Goal: Register for event/course

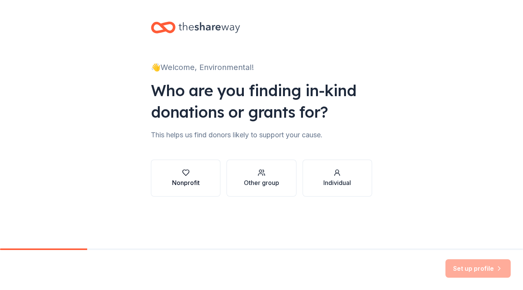
click at [187, 172] on icon "button" at bounding box center [186, 173] width 8 height 8
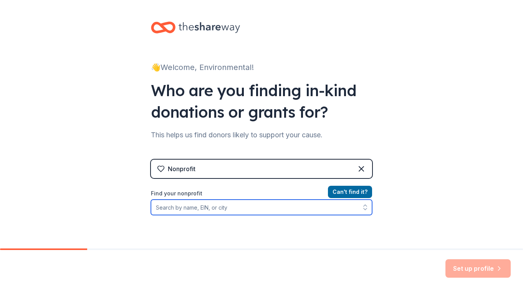
click at [271, 210] on input "Find your nonprofit" at bounding box center [261, 206] width 221 height 15
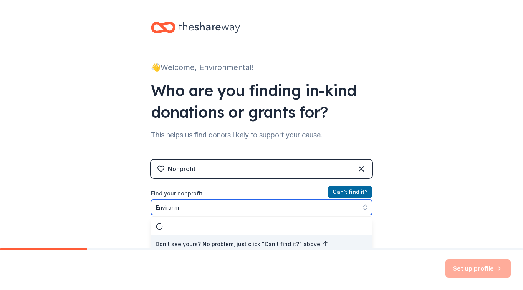
scroll to position [5, 0]
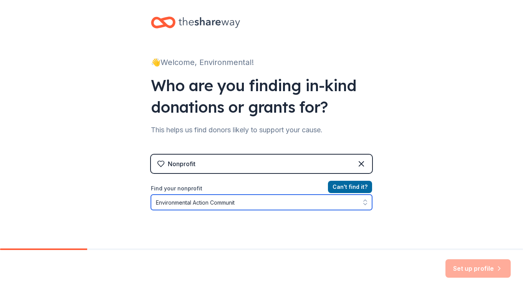
type input "Environmental Action Community"
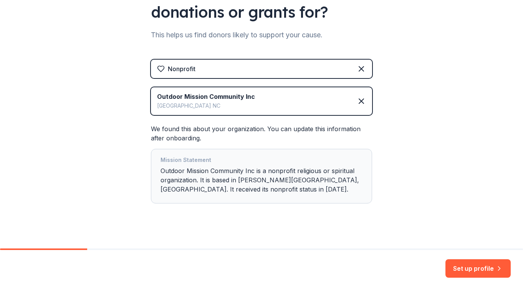
scroll to position [102, 0]
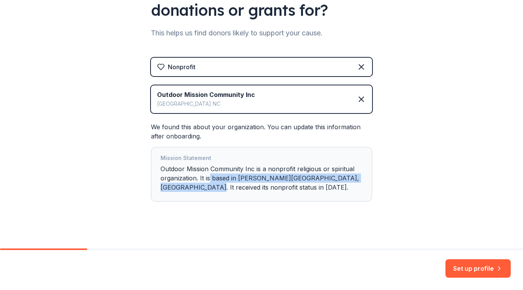
drag, startPoint x: 209, startPoint y: 182, endPoint x: 171, endPoint y: 183, distance: 38.0
click at [171, 183] on div "Mission Statement Outdoor Mission Community Inc is a nonprofit religious or spi…" at bounding box center [262, 173] width 202 height 41
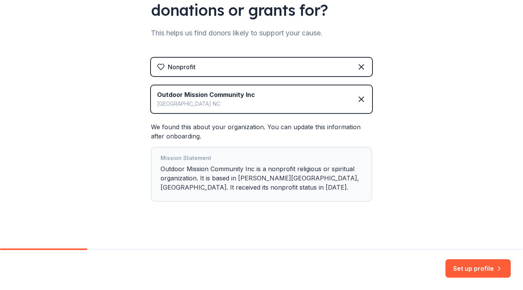
click at [121, 176] on div "👋 Welcome, Environmental! Who are you finding in-kind donations or grants for? …" at bounding box center [261, 75] width 523 height 355
click at [246, 99] on div "Waynesville [GEOGRAPHIC_DATA]" at bounding box center [206, 103] width 98 height 9
click at [362, 96] on icon at bounding box center [361, 99] width 9 height 9
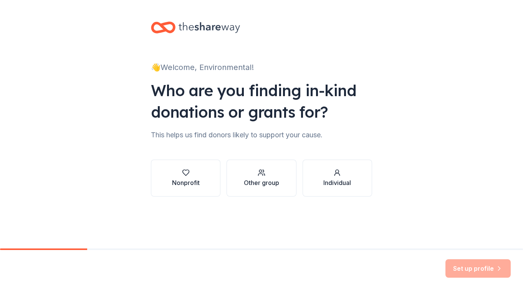
scroll to position [0, 0]
click at [188, 171] on icon "button" at bounding box center [186, 173] width 8 height 8
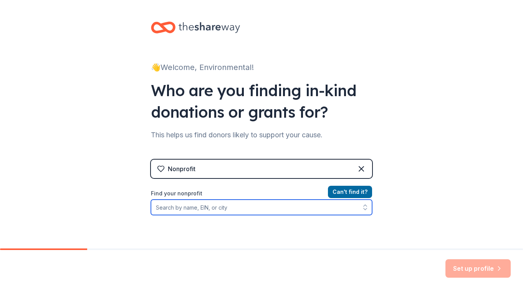
click at [199, 206] on input "Find your nonprofit" at bounding box center [261, 206] width 221 height 15
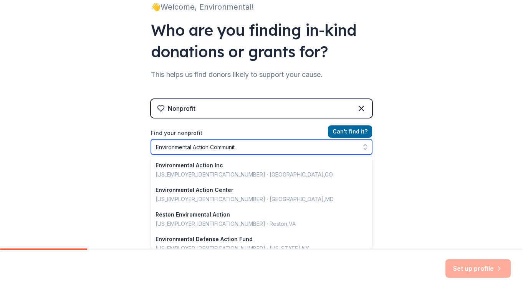
type input "Environmental Action Community"
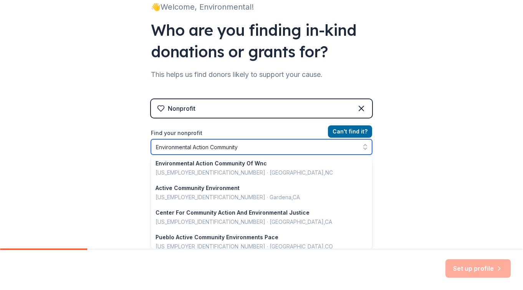
scroll to position [45, 0]
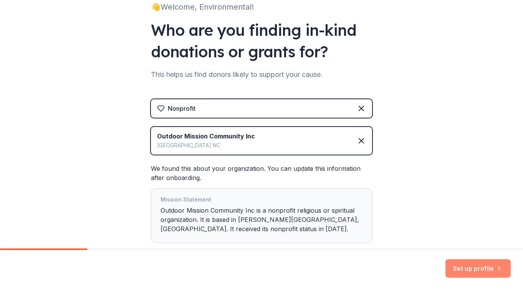
click at [477, 266] on button "Set up profile" at bounding box center [478, 268] width 65 height 18
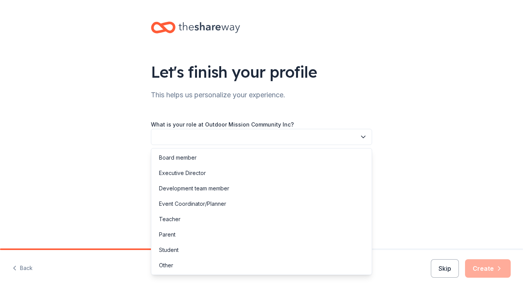
click at [260, 134] on button "button" at bounding box center [261, 137] width 221 height 16
click at [206, 170] on div "Executive Director" at bounding box center [261, 172] width 217 height 15
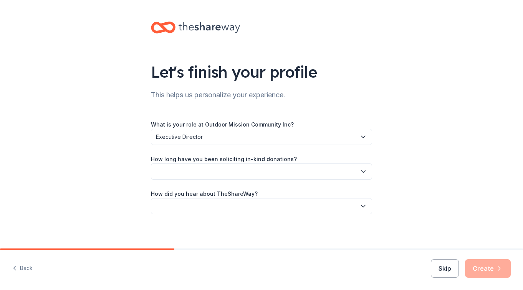
click at [214, 172] on button "button" at bounding box center [261, 171] width 221 height 16
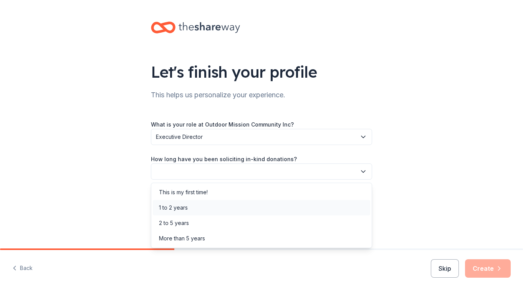
click at [190, 204] on div "1 to 2 years" at bounding box center [261, 207] width 217 height 15
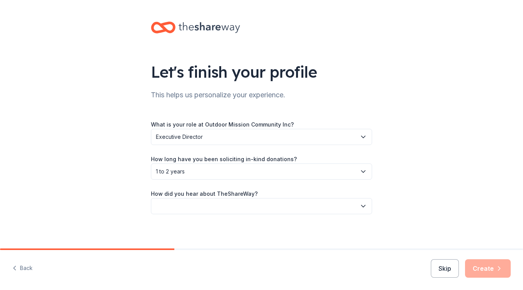
click at [196, 203] on button "button" at bounding box center [261, 206] width 221 height 16
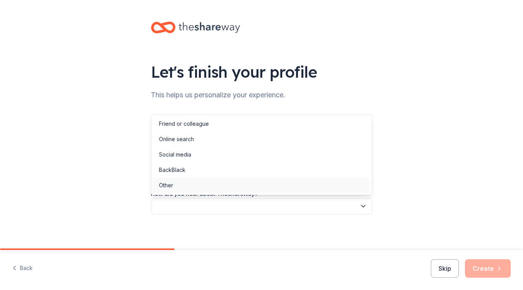
click at [179, 183] on div "Other" at bounding box center [261, 184] width 217 height 15
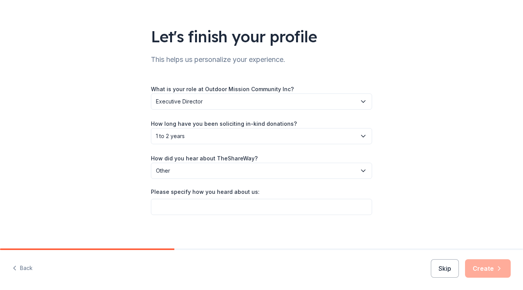
scroll to position [38, 0]
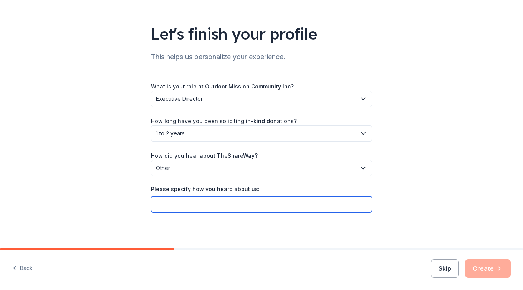
click at [175, 202] on input "Please specify how you heard about us:" at bounding box center [261, 204] width 221 height 16
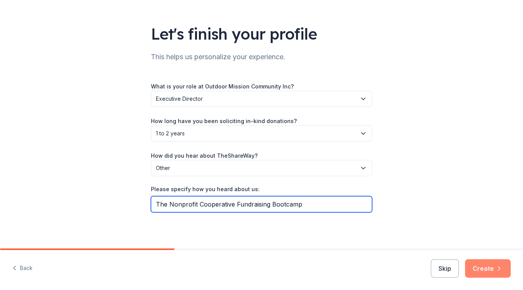
type input "The Nonprofit Cooperative Fundraising Bootcamp"
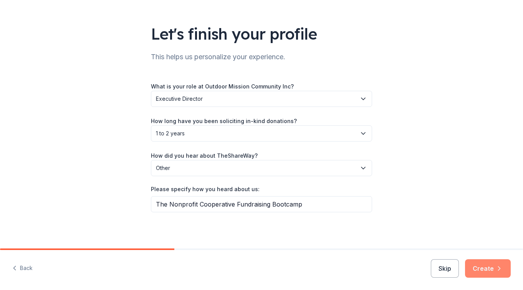
click at [486, 269] on button "Create" at bounding box center [488, 268] width 46 height 18
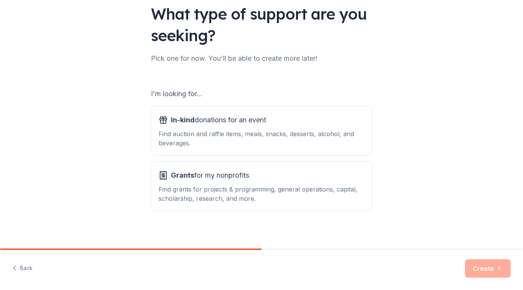
scroll to position [62, 0]
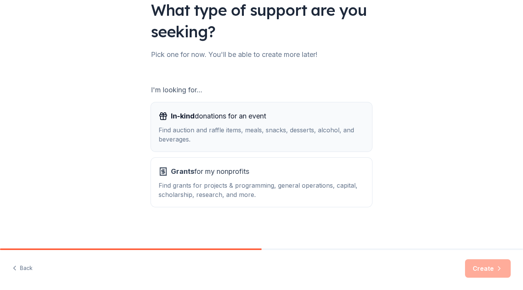
click at [245, 124] on div "In-kind donations for an event Find auction and raffle items, meals, snacks, de…" at bounding box center [262, 127] width 206 height 34
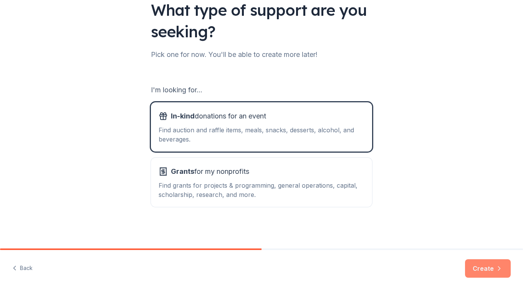
click at [483, 266] on button "Create" at bounding box center [488, 268] width 46 height 18
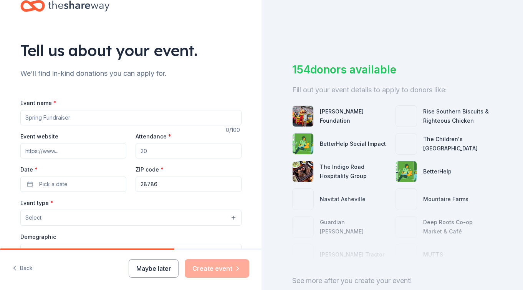
scroll to position [21, 0]
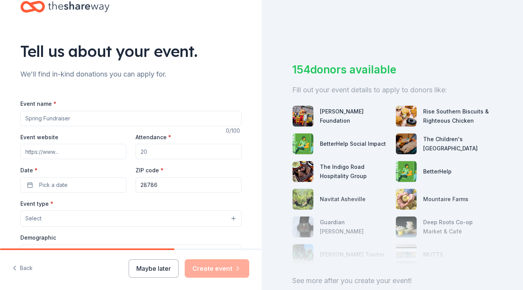
click at [33, 119] on input "Event name *" at bounding box center [130, 118] width 221 height 15
type input "Winter Fundraiser"
click at [112, 151] on input "Event website" at bounding box center [73, 151] width 106 height 15
click at [24, 154] on input "[DOMAIN_NAME]" at bounding box center [73, 151] width 106 height 15
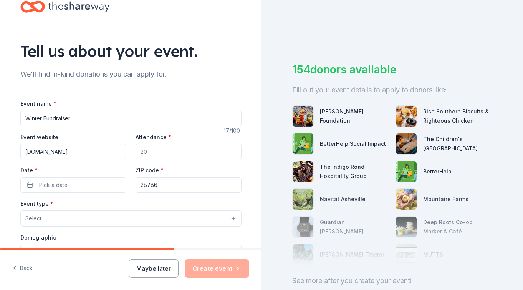
type input "[DOMAIN_NAME]"
click at [156, 154] on input "Attendance *" at bounding box center [189, 151] width 106 height 15
type input "50"
click at [83, 182] on button "Pick a date" at bounding box center [73, 184] width 106 height 15
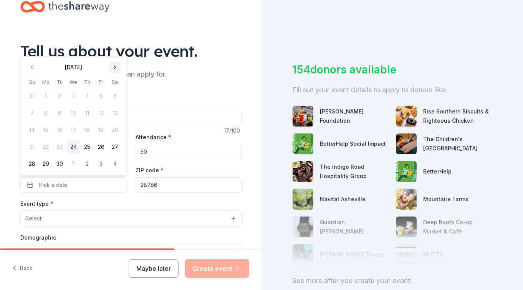
click at [115, 66] on button "Go to next month" at bounding box center [114, 67] width 11 height 11
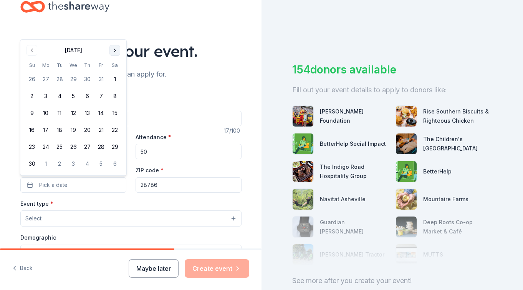
click at [115, 66] on th "Sa" at bounding box center [115, 65] width 14 height 8
click at [114, 49] on button "Go to next month" at bounding box center [114, 50] width 11 height 11
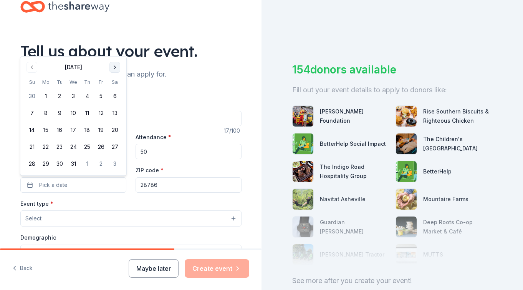
click at [114, 65] on button "Go to next month" at bounding box center [114, 67] width 11 height 11
click at [114, 126] on button "17" at bounding box center [115, 130] width 14 height 14
click at [126, 195] on div "Event name * Winter Fundraiser 17 /100 Event website [DOMAIN_NAME] Attendance *…" at bounding box center [130, 276] width 221 height 355
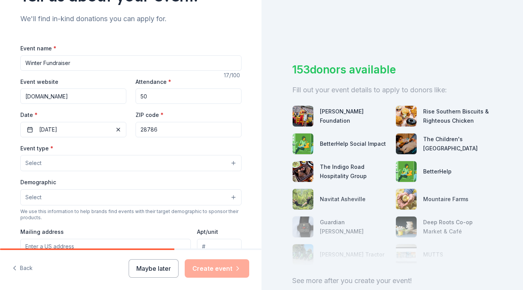
scroll to position [79, 0]
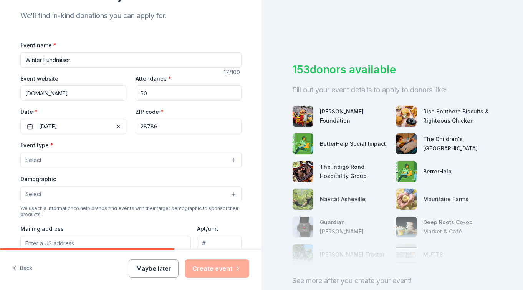
click at [146, 158] on button "Select" at bounding box center [130, 160] width 221 height 16
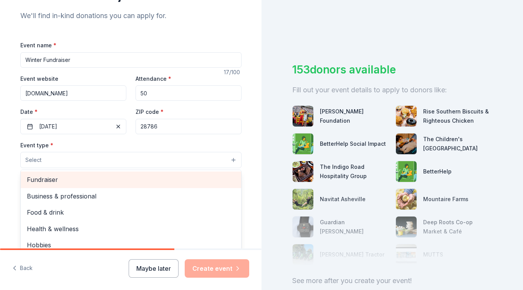
click at [129, 175] on span "Fundraiser" at bounding box center [131, 179] width 208 height 10
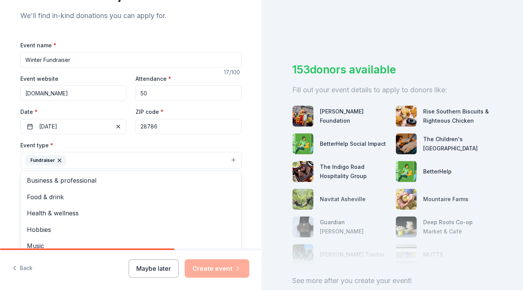
click at [9, 158] on div "Tell us about your event. We'll find in-kind donations you can apply for. Event…" at bounding box center [131, 177] width 246 height 512
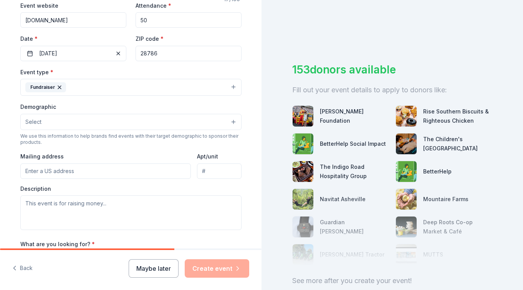
scroll to position [167, 0]
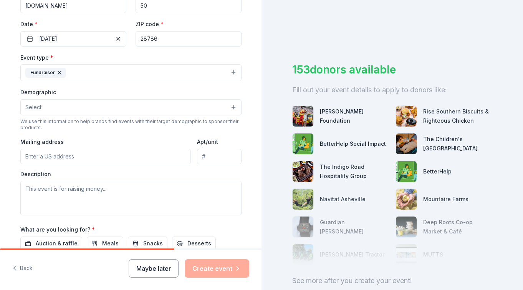
click at [130, 103] on button "Select" at bounding box center [130, 107] width 221 height 16
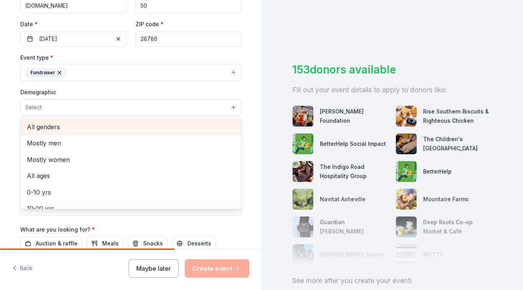
click at [81, 125] on span "All genders" at bounding box center [131, 127] width 208 height 10
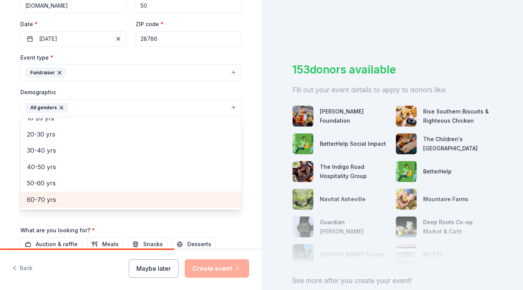
scroll to position [77, 0]
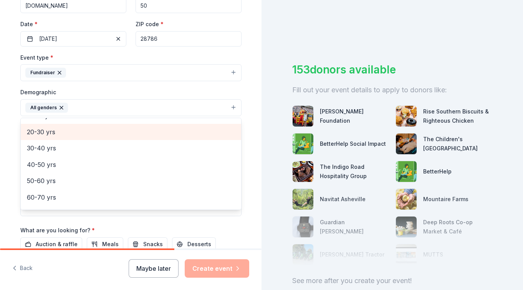
click at [71, 130] on span "20-30 yrs" at bounding box center [131, 132] width 208 height 10
click at [67, 133] on span "30-40 yrs" at bounding box center [131, 132] width 208 height 10
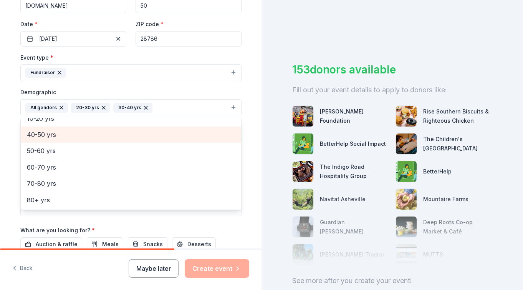
click at [67, 133] on span "40-50 yrs" at bounding box center [131, 134] width 208 height 10
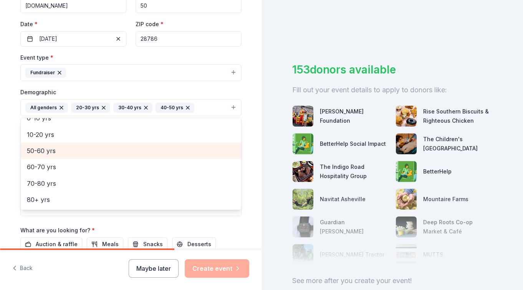
click at [66, 149] on span "50-60 yrs" at bounding box center [131, 151] width 208 height 10
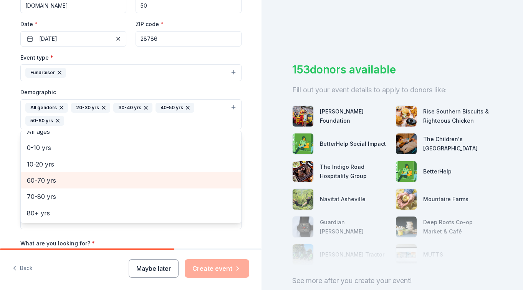
click at [68, 179] on span "60-70 yrs" at bounding box center [131, 180] width 208 height 10
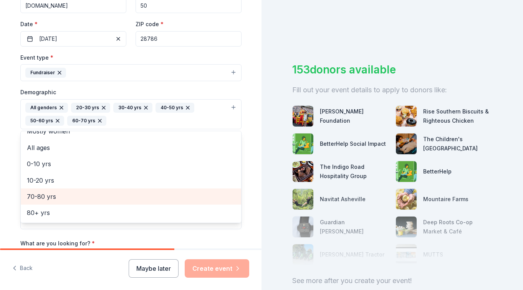
click at [68, 194] on span "70-80 yrs" at bounding box center [131, 196] width 208 height 10
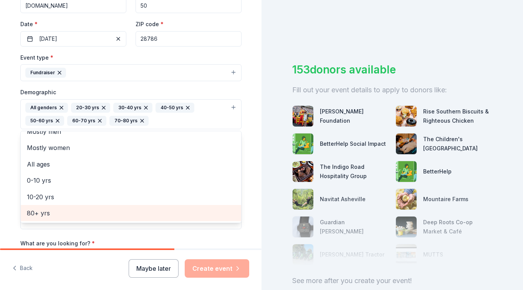
click at [34, 209] on span "80+ yrs" at bounding box center [131, 213] width 208 height 10
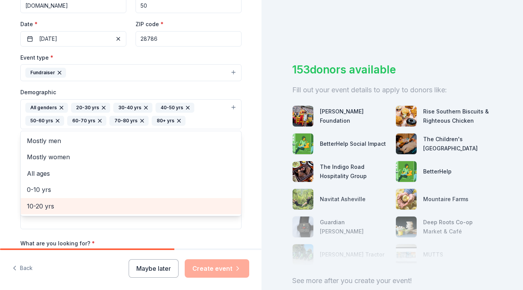
scroll to position [0, 0]
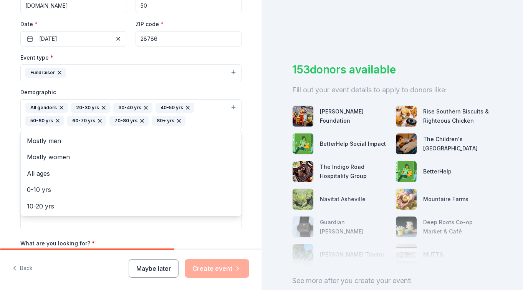
click at [12, 188] on div "Tell us about your event. We'll find in-kind donations you can apply for. Event…" at bounding box center [131, 96] width 246 height 526
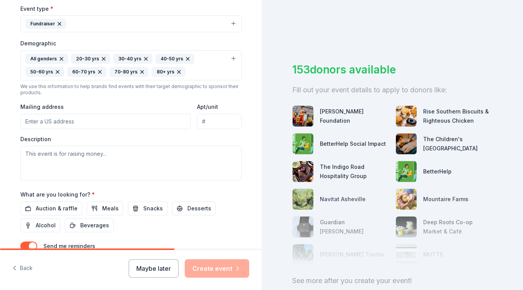
scroll to position [216, 0]
click at [85, 120] on input "Mailing address" at bounding box center [105, 120] width 171 height 15
type input "PO Box 1172"
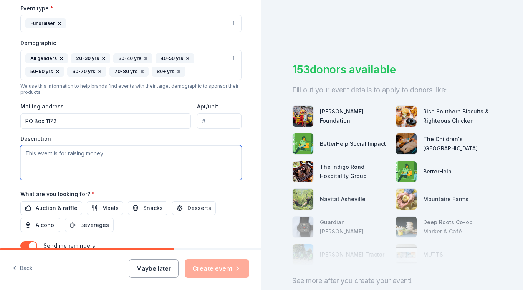
click at [51, 153] on textarea at bounding box center [130, 162] width 221 height 35
type textarea "This event is to thank our donors and ask for additional donations to fund our …"
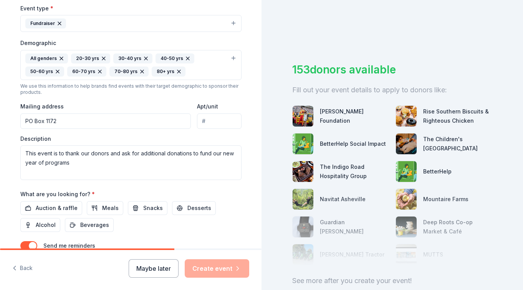
click at [11, 178] on div "Tell us about your event. We'll find in-kind donations you can apply for. Event…" at bounding box center [131, 47] width 246 height 526
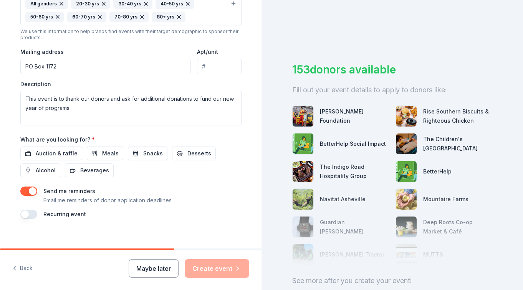
scroll to position [278, 0]
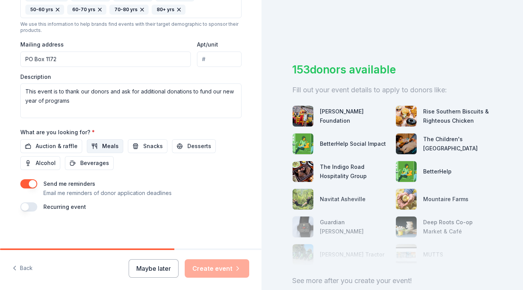
click at [107, 144] on span "Meals" at bounding box center [110, 145] width 17 height 9
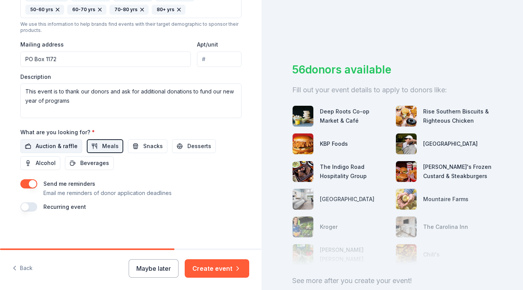
click at [53, 144] on span "Auction & raffle" at bounding box center [57, 145] width 42 height 9
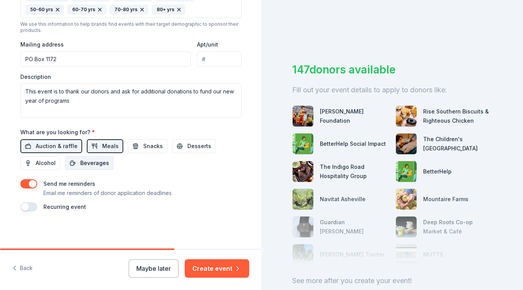
click at [87, 160] on span "Beverages" at bounding box center [94, 162] width 29 height 9
click at [39, 161] on span "Alcohol" at bounding box center [46, 162] width 20 height 9
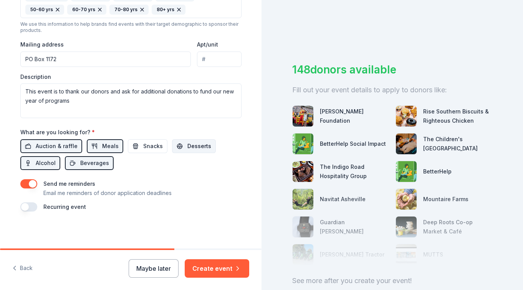
click at [190, 144] on span "Desserts" at bounding box center [199, 145] width 24 height 9
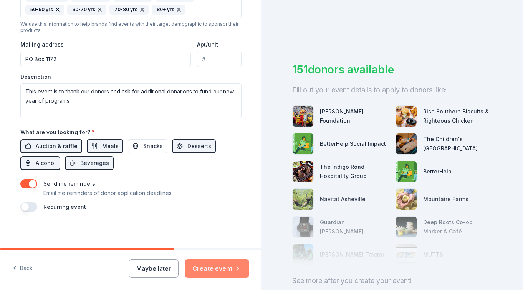
click at [212, 265] on button "Create event" at bounding box center [217, 268] width 65 height 18
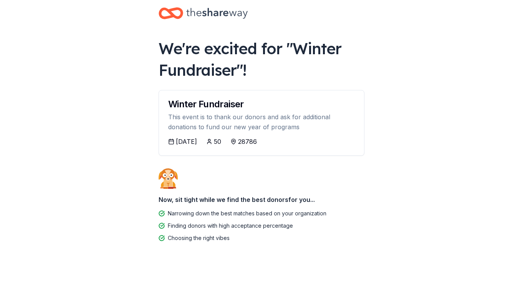
scroll to position [15, 0]
